Goal: Information Seeking & Learning: Find specific fact

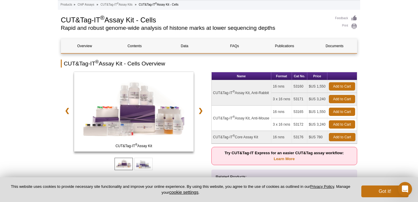
drag, startPoint x: 214, startPoint y: 133, endPoint x: 226, endPoint y: 139, distance: 13.6
click at [226, 131] on td "CUT&Tag-IT ® Assay Kit, Anti-Mouse" at bounding box center [242, 118] width 60 height 25
copy td "CUT&Tag-IT ® Assay Kit, Anti-Mouse"
drag, startPoint x: 294, startPoint y: 127, endPoint x: 304, endPoint y: 127, distance: 10.3
click at [304, 119] on td "53165" at bounding box center [299, 112] width 15 height 13
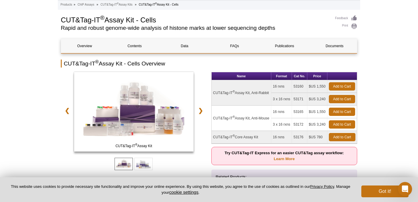
copy td "53165"
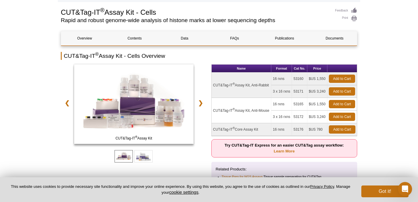
scroll to position [53, 0]
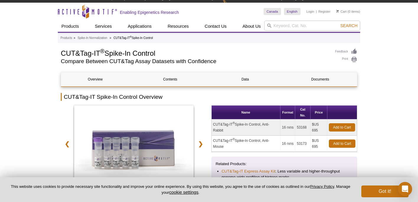
scroll to position [7, 0]
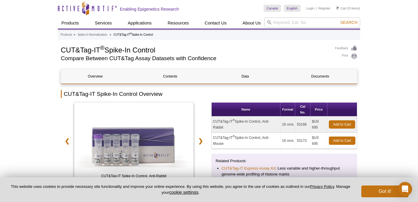
drag, startPoint x: 225, startPoint y: 147, endPoint x: 212, endPoint y: 141, distance: 14.3
click at [212, 141] on td "CUT&Tag-IT ® Spike-In Control, Anti-Mouse" at bounding box center [246, 141] width 69 height 16
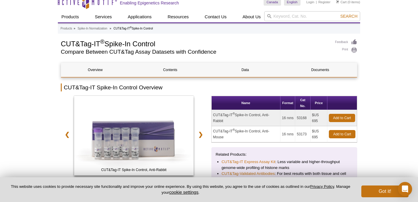
scroll to position [4, 0]
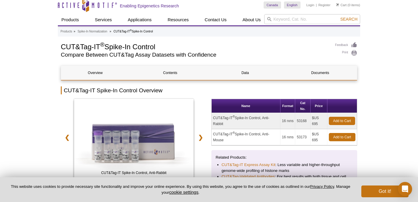
click at [218, 135] on td "CUT&Tag-IT ® Spike-In Control, Anti-Mouse" at bounding box center [246, 137] width 69 height 16
drag, startPoint x: 213, startPoint y: 135, endPoint x: 226, endPoint y: 140, distance: 13.7
click at [226, 140] on td "CUT&Tag-IT ® Spike-In Control, Anti-Mouse" at bounding box center [246, 137] width 69 height 16
copy td "CUT&Tag-IT ® Spike-In Control, Anti-Mouse"
drag, startPoint x: 298, startPoint y: 138, endPoint x: 306, endPoint y: 138, distance: 8.9
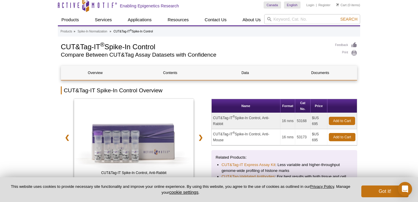
click at [306, 138] on td "53173" at bounding box center [303, 137] width 15 height 16
copy td "53173"
